Goal: Check status: Check status

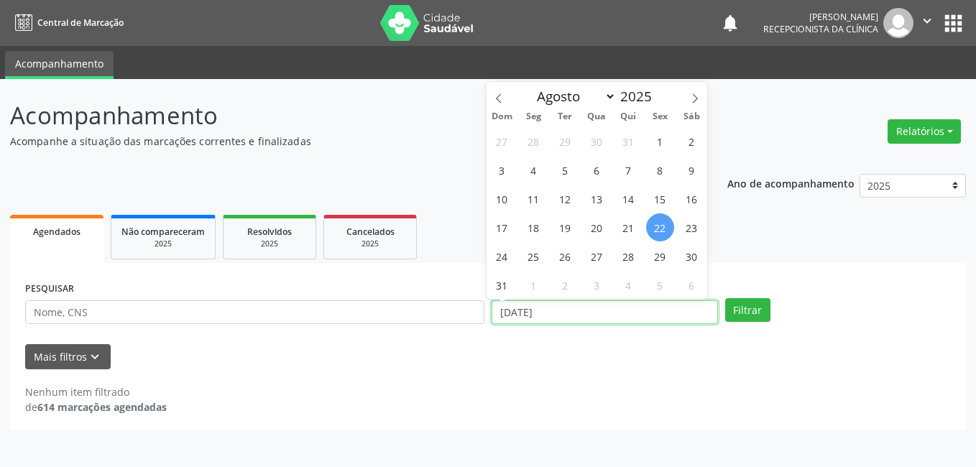
click at [654, 311] on input "[DATE]" at bounding box center [605, 312] width 226 height 24
click at [664, 169] on span "8" at bounding box center [660, 170] width 28 height 28
type input "[DATE]"
click at [664, 169] on span "8" at bounding box center [660, 170] width 28 height 28
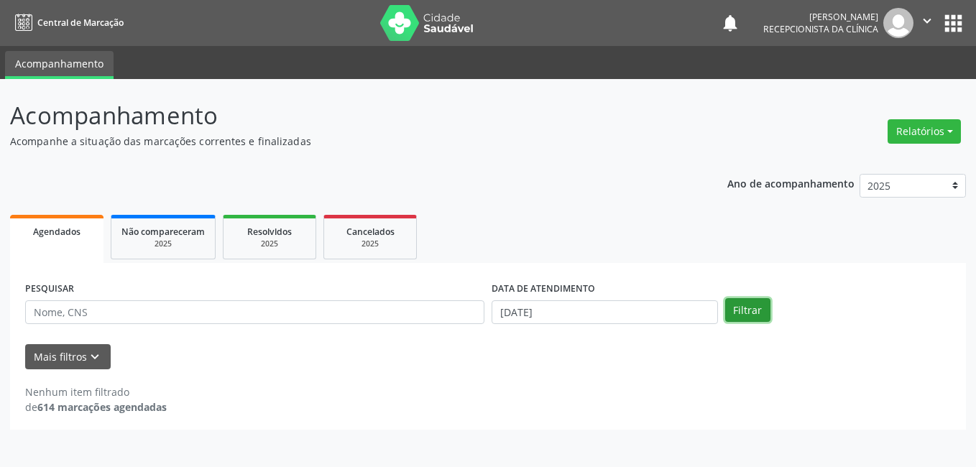
click at [750, 306] on button "Filtrar" at bounding box center [747, 310] width 45 height 24
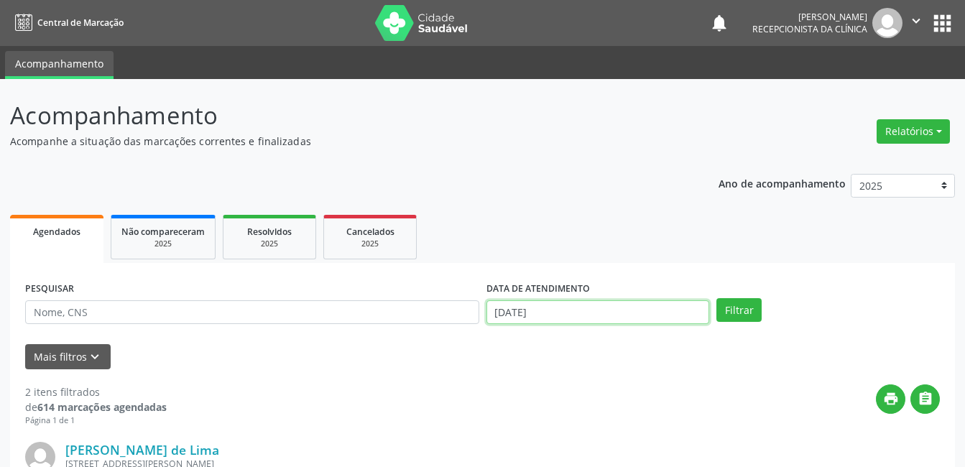
click at [537, 318] on input "[DATE]" at bounding box center [599, 312] width 224 height 24
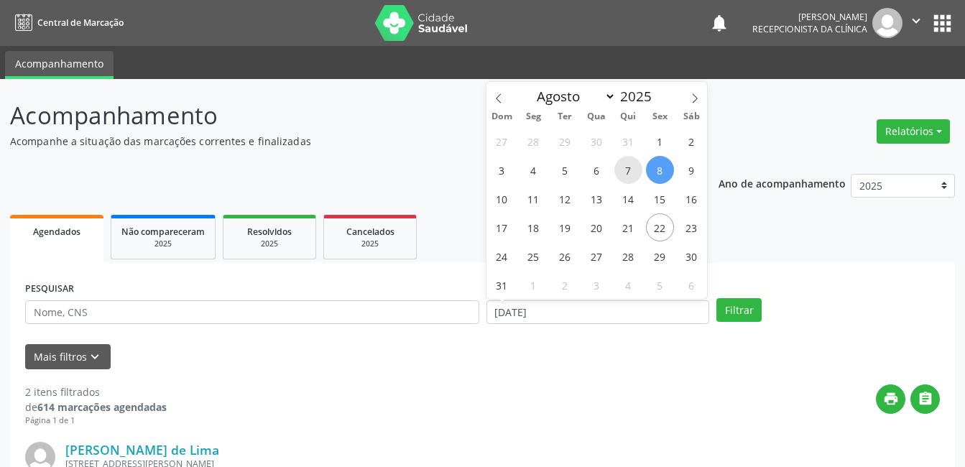
click at [621, 172] on span "7" at bounding box center [629, 170] width 28 height 28
type input "[DATE]"
click at [621, 172] on span "7" at bounding box center [629, 170] width 28 height 28
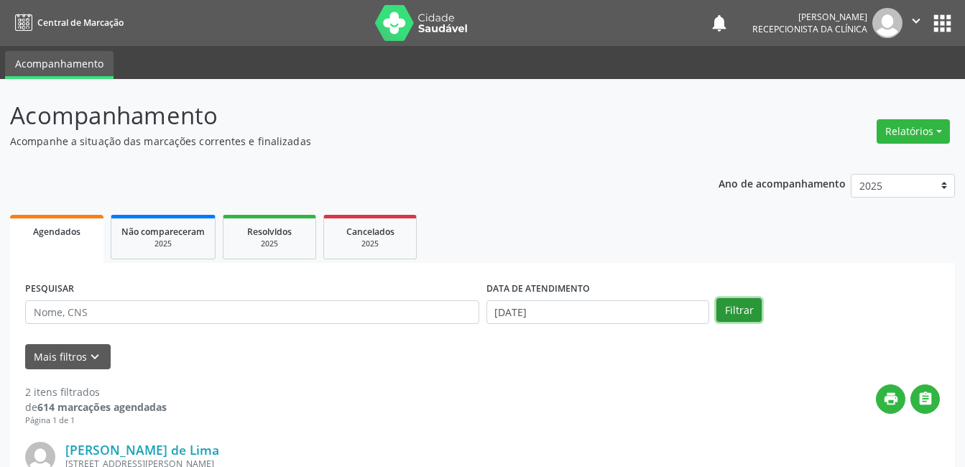
click at [727, 310] on button "Filtrar" at bounding box center [739, 310] width 45 height 24
click at [615, 313] on input "[DATE]" at bounding box center [599, 312] width 224 height 24
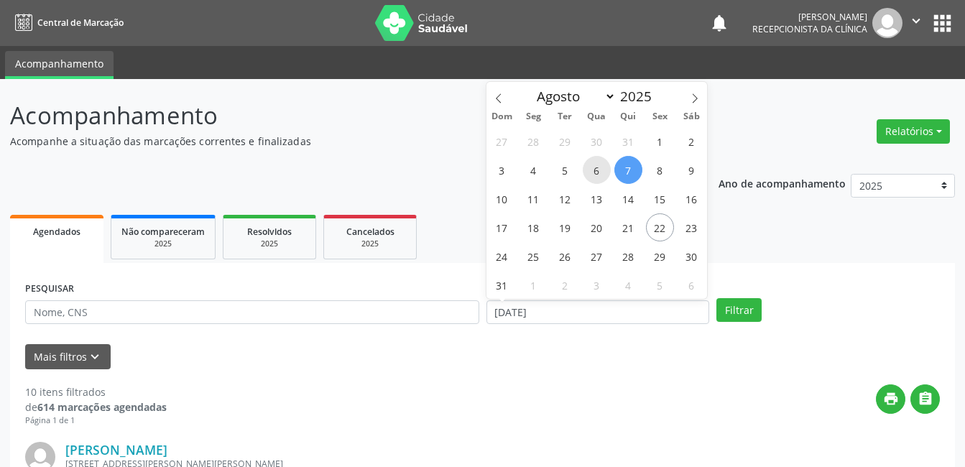
click at [602, 172] on span "6" at bounding box center [597, 170] width 28 height 28
type input "[DATE]"
click at [602, 172] on span "6" at bounding box center [597, 170] width 28 height 28
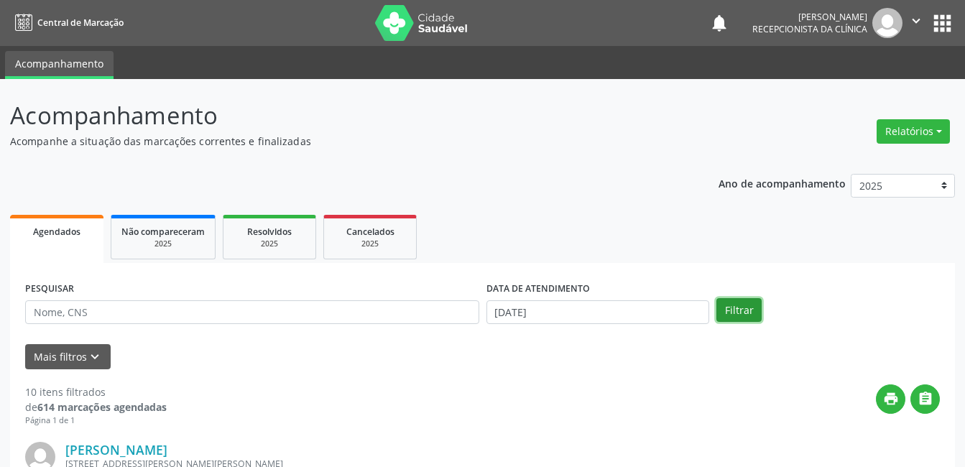
click at [729, 313] on button "Filtrar" at bounding box center [739, 310] width 45 height 24
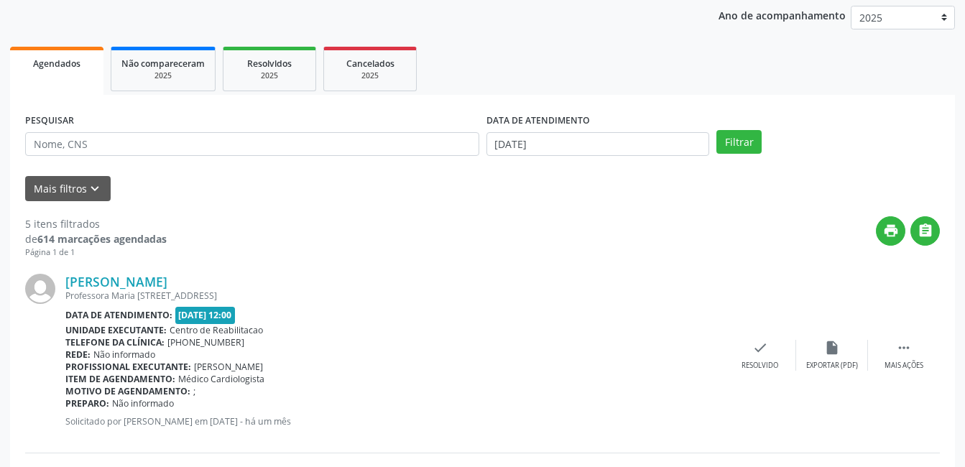
scroll to position [167, 0]
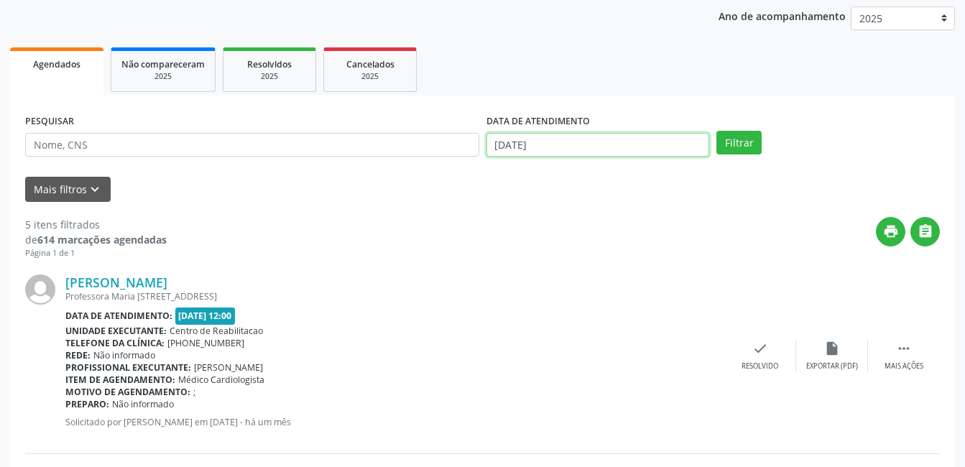
click at [628, 136] on input "[DATE]" at bounding box center [599, 145] width 224 height 24
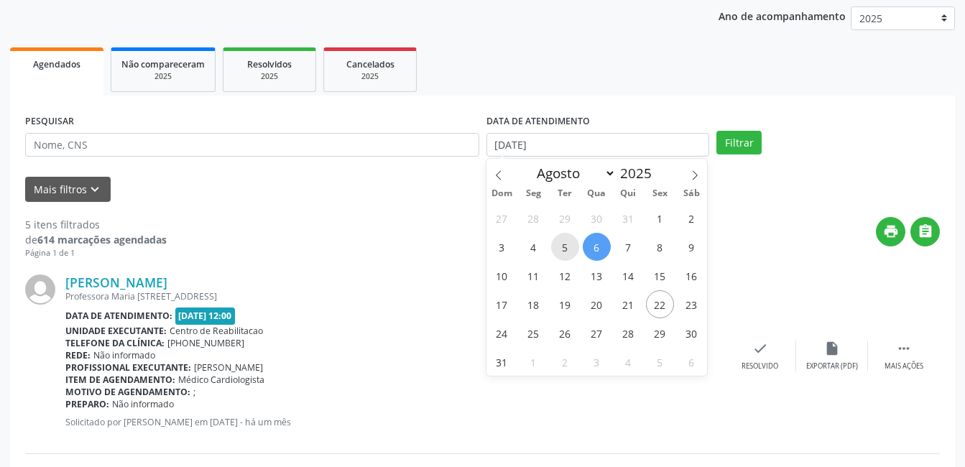
click at [564, 247] on span "5" at bounding box center [565, 247] width 28 height 28
type input "[DATE]"
click at [564, 247] on span "5" at bounding box center [565, 247] width 28 height 28
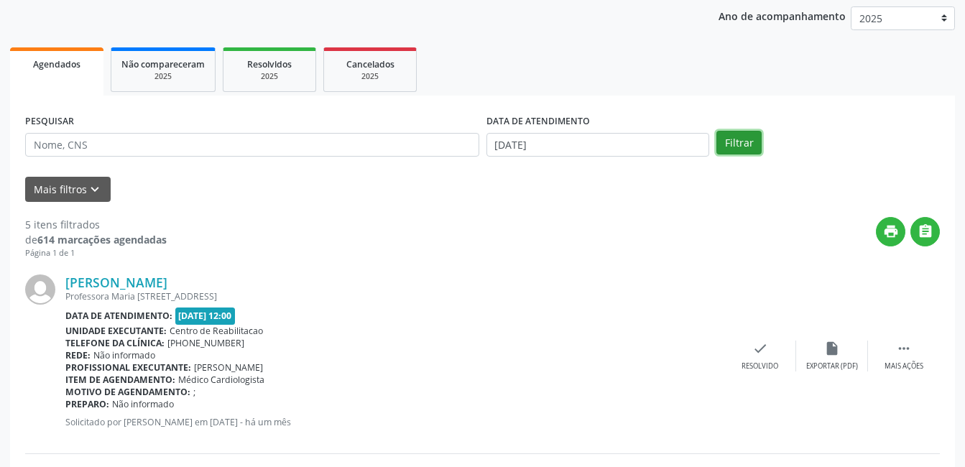
click at [727, 143] on button "Filtrar" at bounding box center [739, 143] width 45 height 24
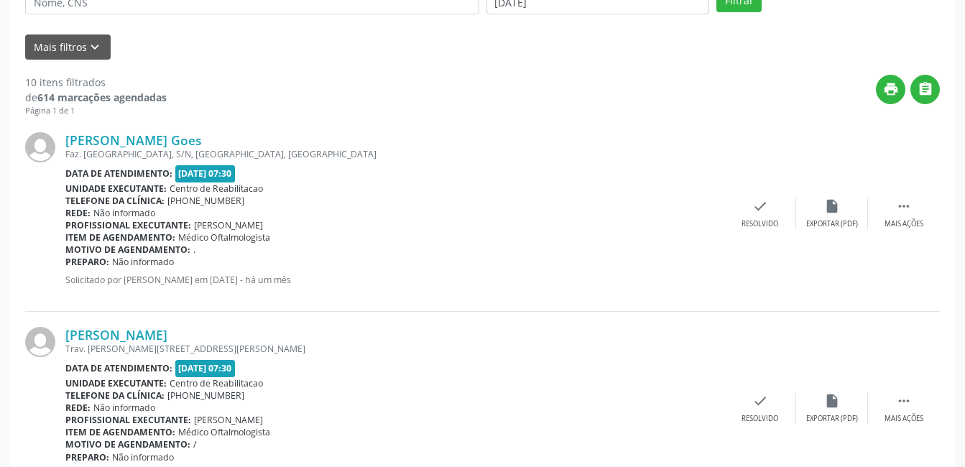
scroll to position [0, 0]
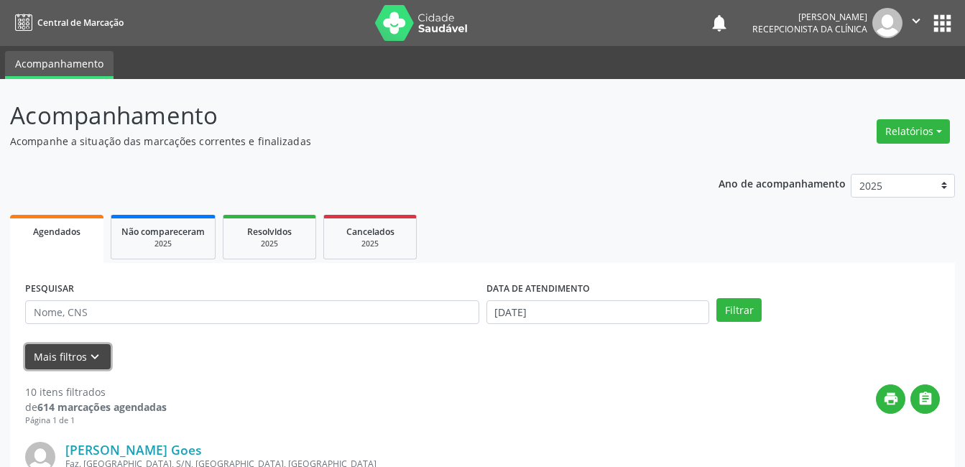
click at [68, 359] on button "Mais filtros keyboard_arrow_down" at bounding box center [68, 356] width 86 height 25
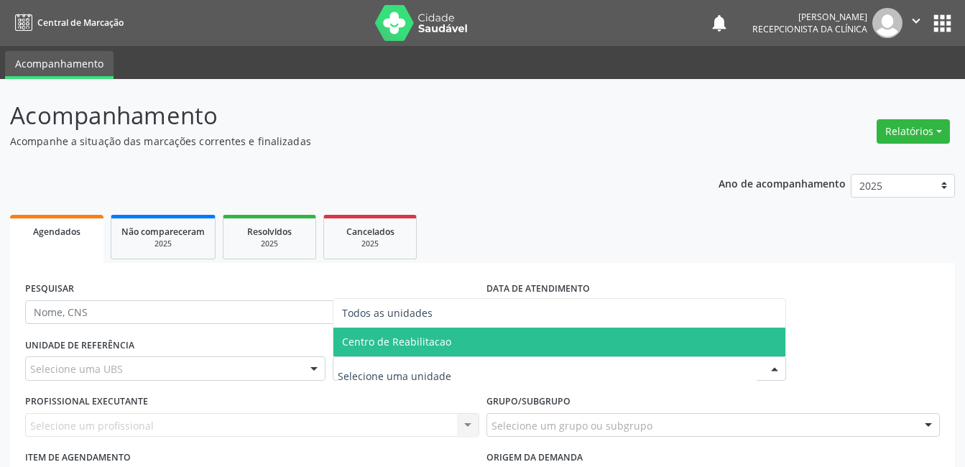
click at [368, 337] on span "Centro de Reabilitacao" at bounding box center [396, 342] width 109 height 14
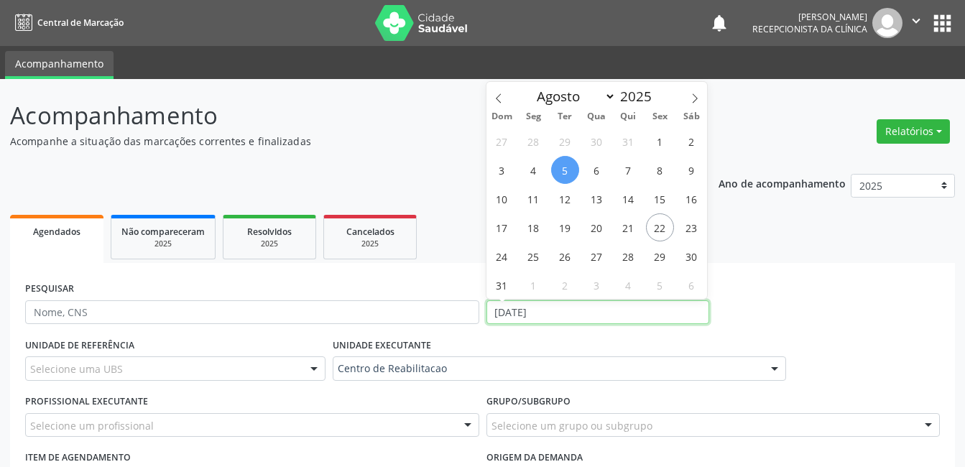
click at [530, 308] on input "[DATE]" at bounding box center [599, 312] width 224 height 24
click at [665, 145] on span "1" at bounding box center [660, 141] width 28 height 28
type input "[DATE]"
click at [665, 145] on span "1" at bounding box center [660, 141] width 28 height 28
select select "7"
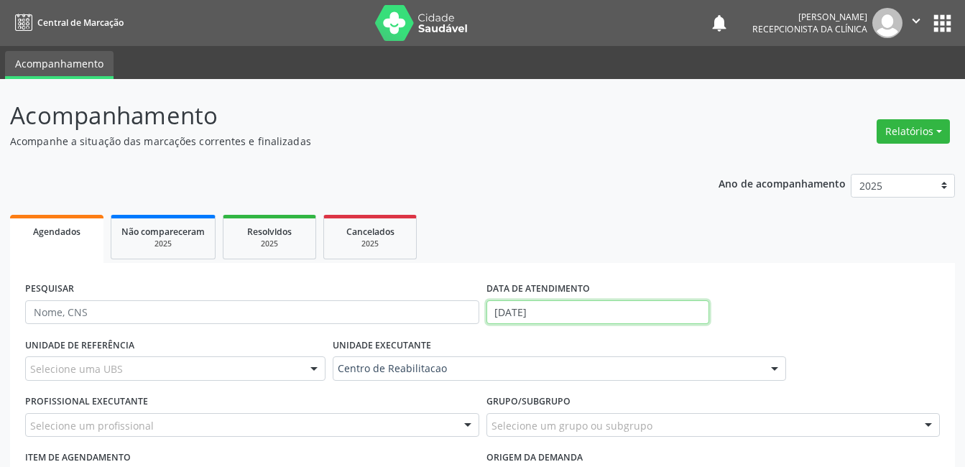
click at [567, 309] on input "[DATE]" at bounding box center [599, 312] width 224 height 24
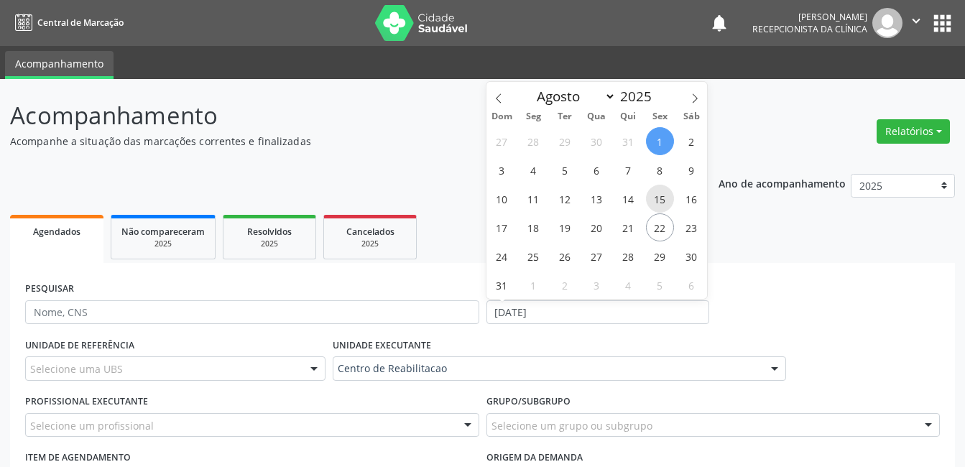
click at [666, 201] on span "15" at bounding box center [660, 199] width 28 height 28
type input "[DATE]"
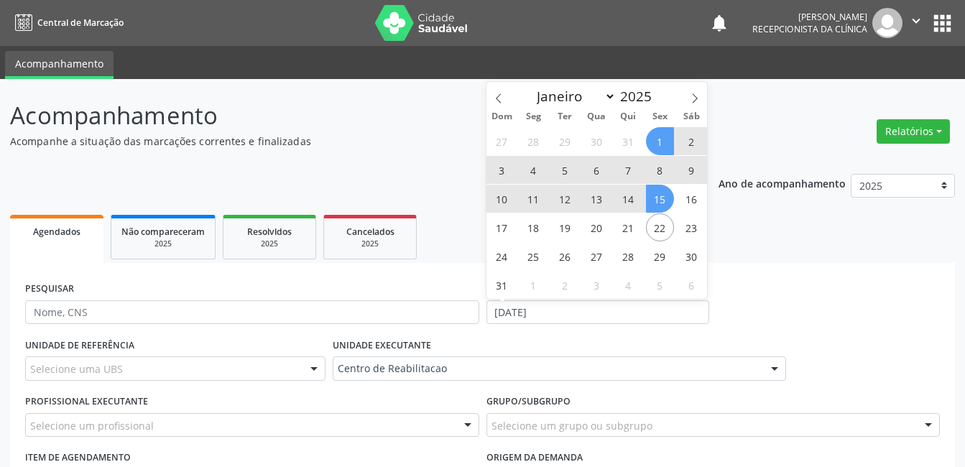
click at [660, 139] on span "1" at bounding box center [660, 141] width 28 height 28
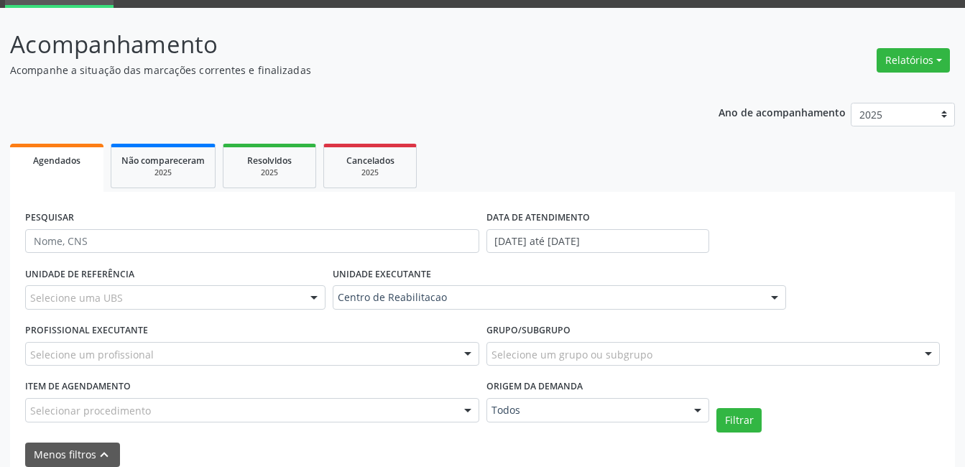
scroll to position [72, 0]
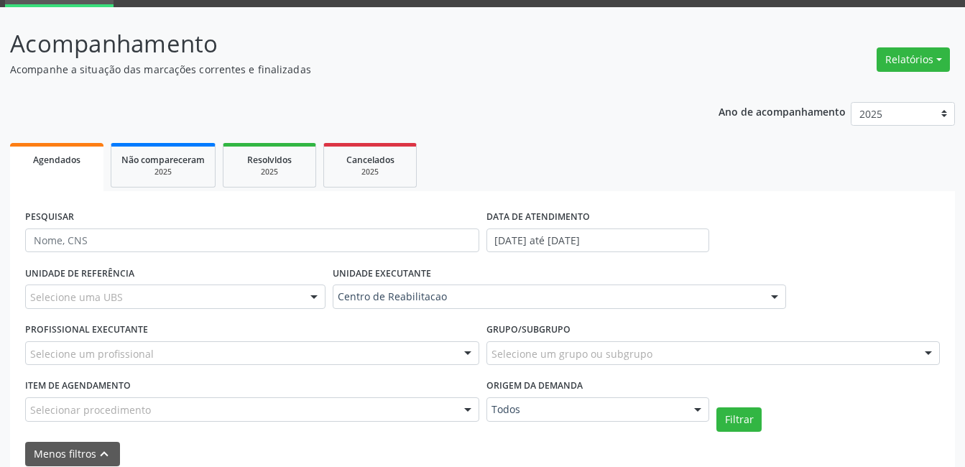
click at [192, 352] on div "Selecione um profissional" at bounding box center [252, 353] width 454 height 24
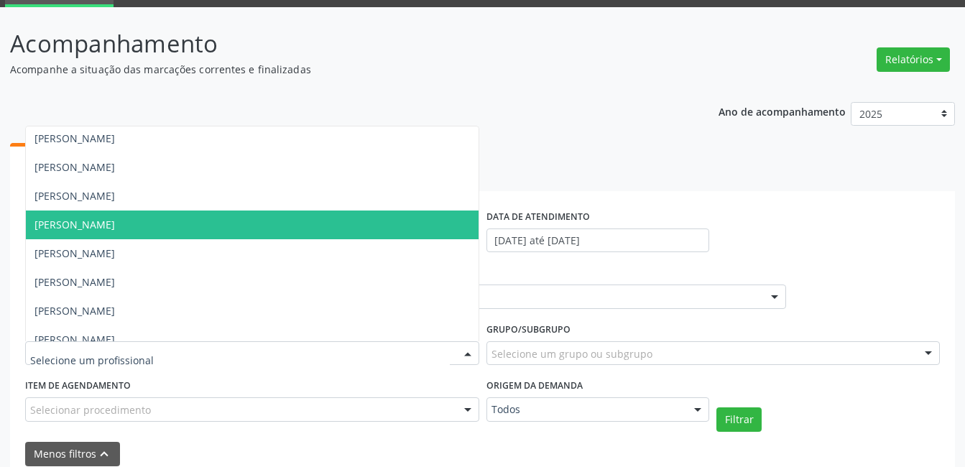
scroll to position [216, 0]
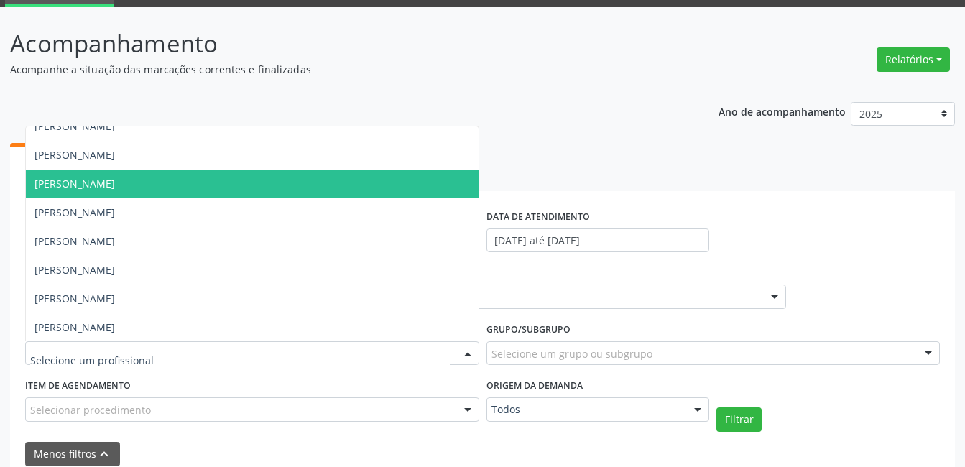
click at [180, 188] on span "[PERSON_NAME]" at bounding box center [252, 184] width 453 height 29
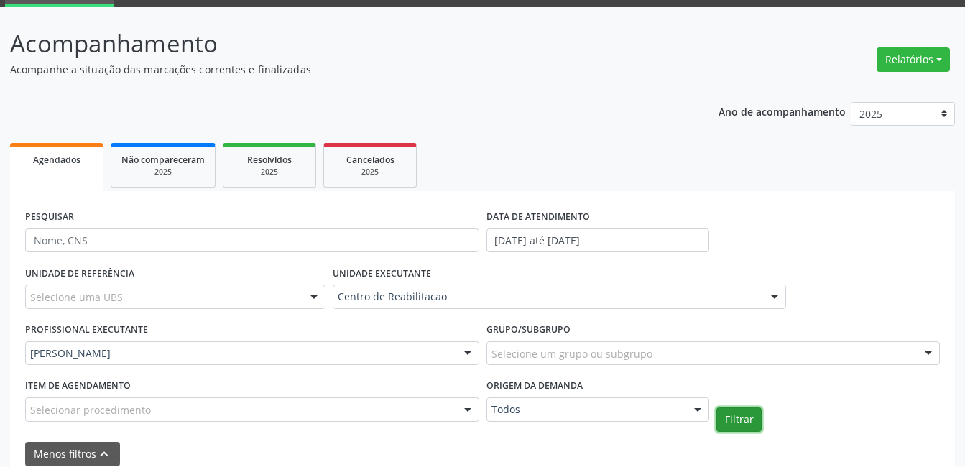
click at [724, 419] on button "Filtrar" at bounding box center [739, 420] width 45 height 24
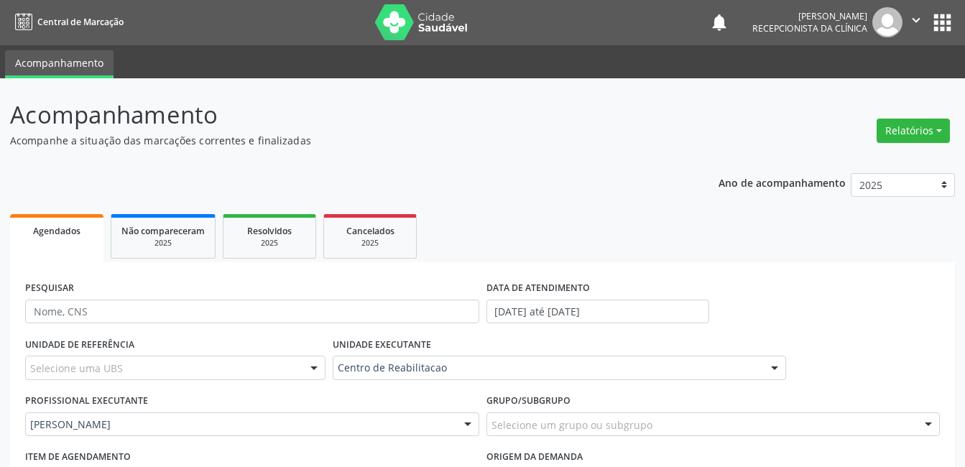
scroll to position [0, 0]
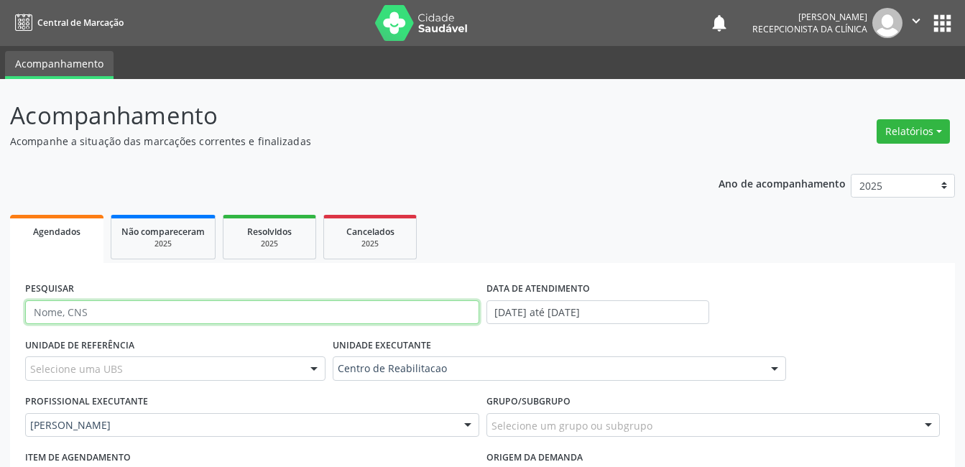
click at [196, 310] on input "text" at bounding box center [252, 312] width 454 height 24
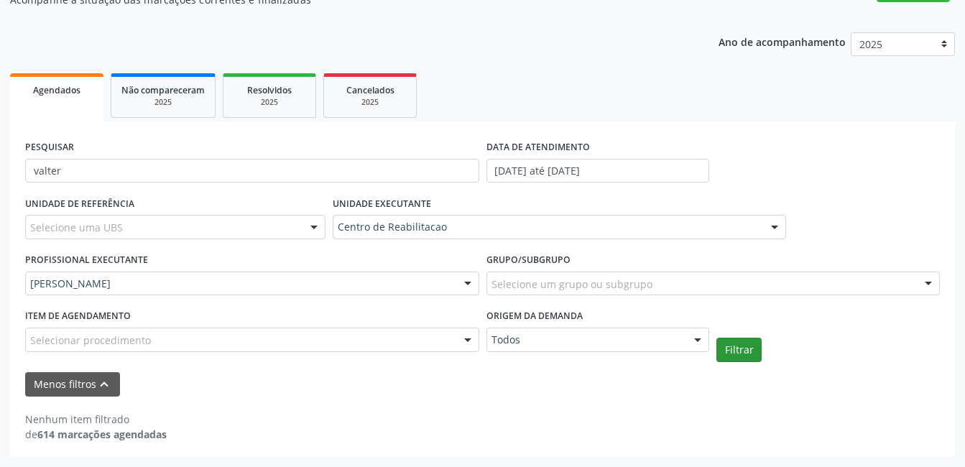
scroll to position [142, 0]
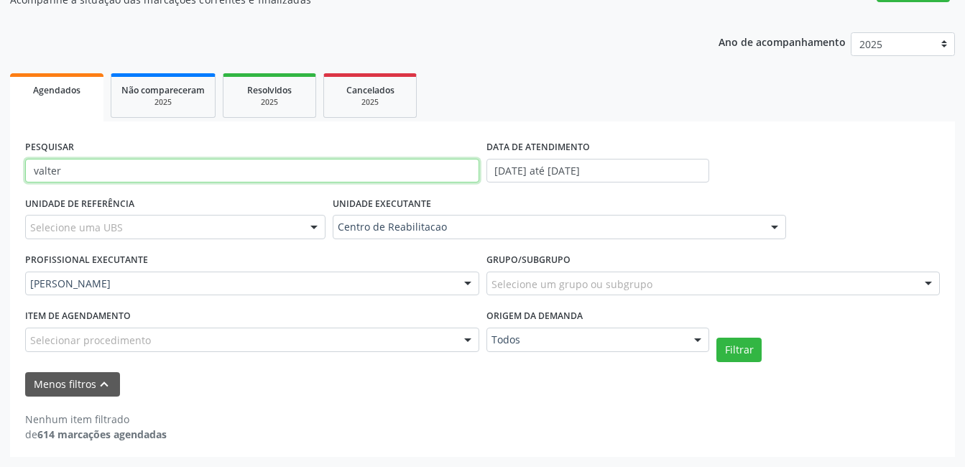
click at [116, 170] on input "valter" at bounding box center [252, 171] width 454 height 24
drag, startPoint x: 76, startPoint y: 168, endPoint x: -3, endPoint y: 168, distance: 79.1
click at [0, 168] on html "Central de Marcação notifications [PERSON_NAME] Recepcionista da clínica  Conf…" at bounding box center [482, 91] width 965 height 467
click at [119, 173] on input "valter" at bounding box center [252, 171] width 454 height 24
click at [60, 171] on input "valter" at bounding box center [252, 171] width 454 height 24
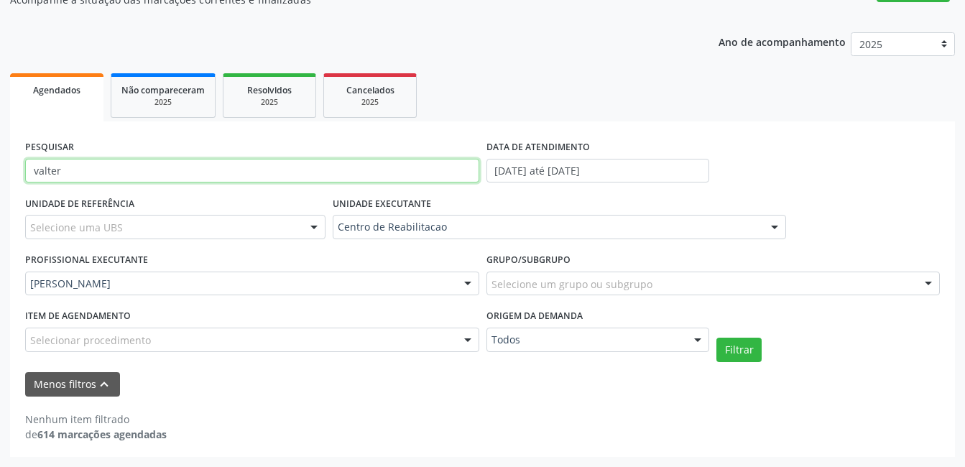
click at [42, 173] on input "valter" at bounding box center [252, 171] width 454 height 24
click at [98, 171] on input "valter" at bounding box center [252, 171] width 454 height 24
click at [717, 338] on button "Filtrar" at bounding box center [739, 350] width 45 height 24
drag, startPoint x: 101, startPoint y: 172, endPoint x: -3, endPoint y: 176, distance: 103.6
click at [0, 176] on html "Central de Marcação notifications [PERSON_NAME] Recepcionista da clínica  Conf…" at bounding box center [482, 91] width 965 height 467
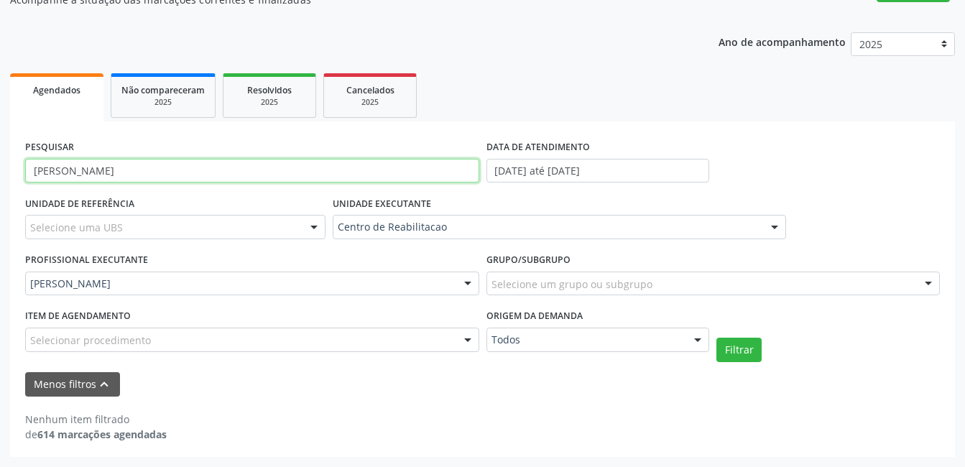
type input "[PERSON_NAME]"
click at [717, 338] on button "Filtrar" at bounding box center [739, 350] width 45 height 24
drag, startPoint x: 72, startPoint y: 173, endPoint x: -3, endPoint y: 173, distance: 74.8
click at [0, 173] on html "Central de Marcação notifications [PERSON_NAME] Recepcionista da clínica  Conf…" at bounding box center [482, 91] width 965 height 467
